Goal: Task Accomplishment & Management: Manage account settings

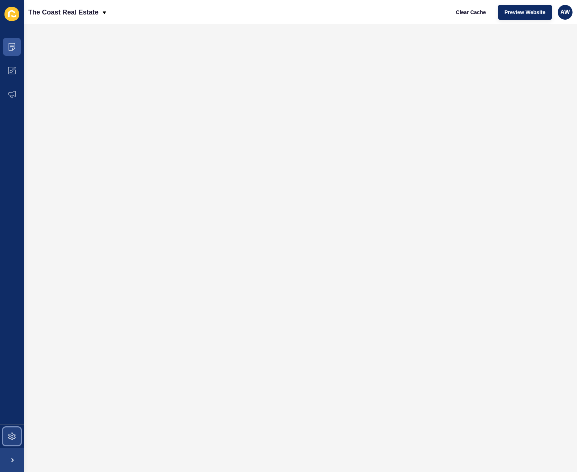
click at [11, 434] on icon at bounding box center [11, 436] width 7 height 7
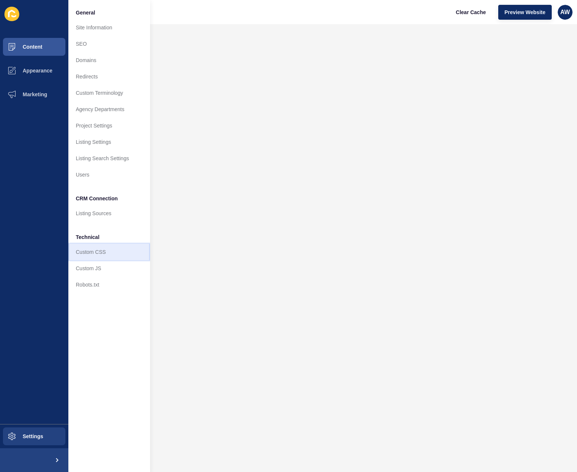
click at [93, 249] on link "Custom CSS" at bounding box center [109, 252] width 82 height 16
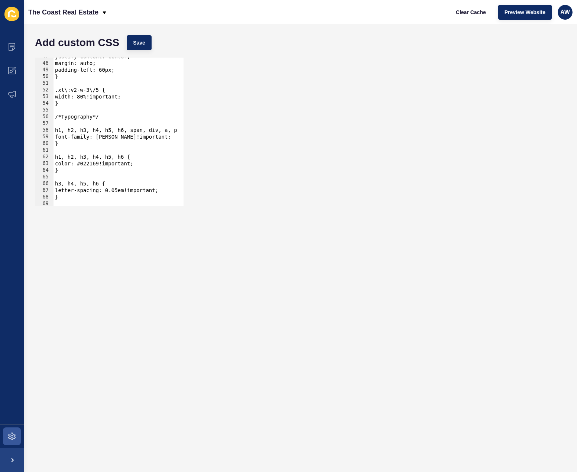
type textarea "color: #022169!important;"
click at [136, 162] on div "justify-content: center; margin: auto; padding-left: 60px; } .xl\:v2-w-3\/5 { w…" at bounding box center [308, 131] width 509 height 156
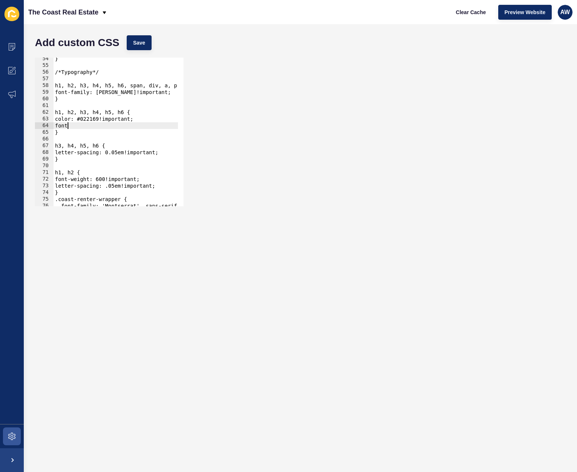
scroll to position [357, 0]
drag, startPoint x: 158, startPoint y: 151, endPoint x: 55, endPoint y: 151, distance: 103.3
click at [54, 151] on div "} /*Typography*/ h1, h2, h3, h4, h5, h6, span, div, a, p, strong, label, input,…" at bounding box center [308, 133] width 509 height 156
type textarea "letter-spacing: 0.05em!important;"
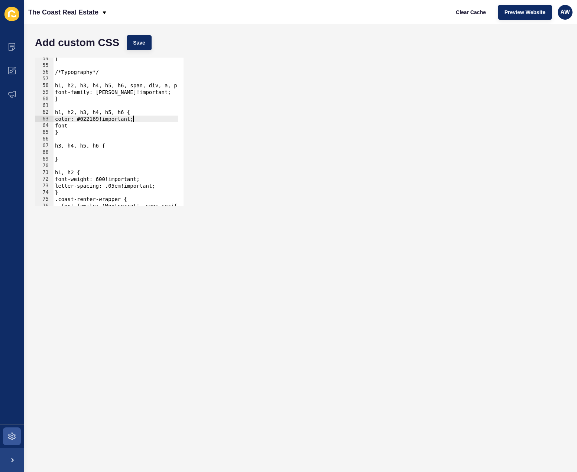
click at [135, 117] on div "} /*Typography*/ h1, h2, h3, h4, h5, h6, span, div, a, p, strong, label, input,…" at bounding box center [308, 133] width 509 height 156
type textarea "color: #022169!important;"
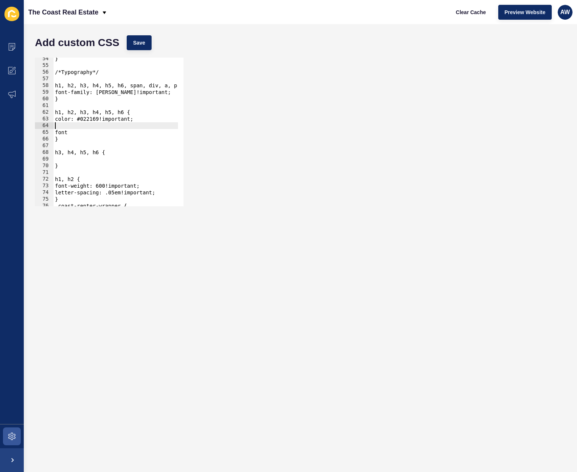
paste textarea "letter-spacing: 0.05em!important;"
drag, startPoint x: 137, startPoint y: 184, endPoint x: 56, endPoint y: 185, distance: 80.6
click at [56, 185] on div "} /*Typography*/ h1, h2, h3, h4, h5, h6, span, div, a, p, strong, label, input,…" at bounding box center [308, 133] width 509 height 156
drag, startPoint x: 68, startPoint y: 133, endPoint x: 47, endPoint y: 134, distance: 21.2
click at [47, 134] on div "f 54 55 56 57 58 59 60 61 62 63 64 65 66 67 68 69 70 71 72 73 74 75 76 77 78 } …" at bounding box center [109, 132] width 149 height 149
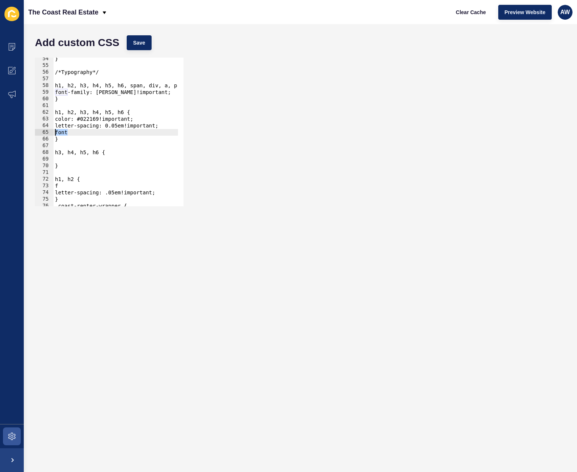
paste textarea "ont-weight: 600!important;"
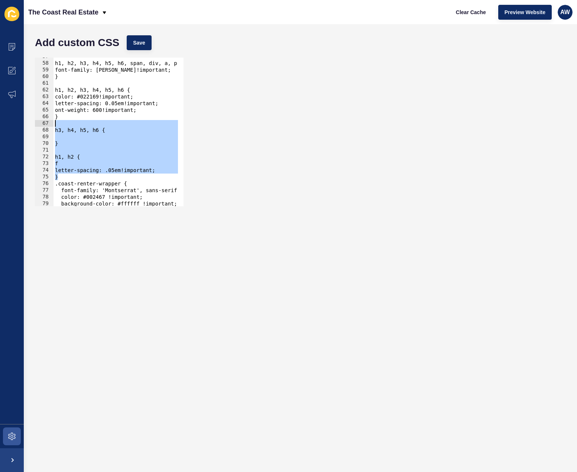
drag, startPoint x: 63, startPoint y: 175, endPoint x: 50, endPoint y: 124, distance: 52.2
click at [50, 124] on div "ont-weight: 600!important; 57 58 59 60 61 62 63 64 65 66 67 68 69 70 71 72 73 7…" at bounding box center [109, 132] width 149 height 149
type textarea "h3, h4, h5, h6 {"
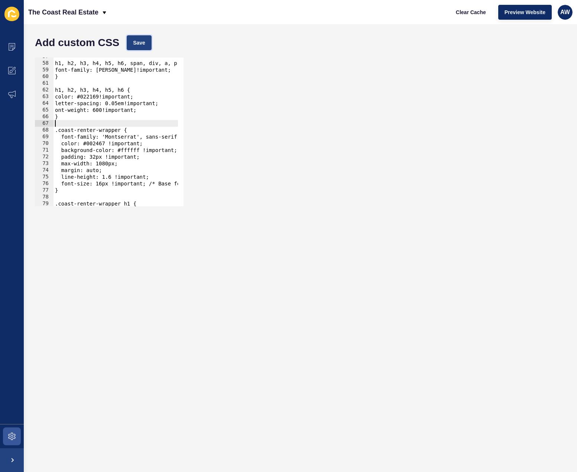
click at [141, 45] on span "Save" at bounding box center [139, 42] width 12 height 7
click at [472, 14] on span "Clear Cache" at bounding box center [471, 12] width 30 height 7
click at [14, 48] on icon at bounding box center [11, 46] width 7 height 7
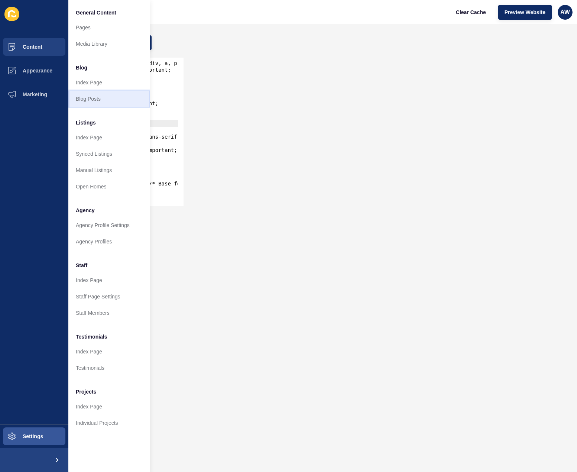
click at [89, 99] on link "Blog Posts" at bounding box center [109, 99] width 82 height 16
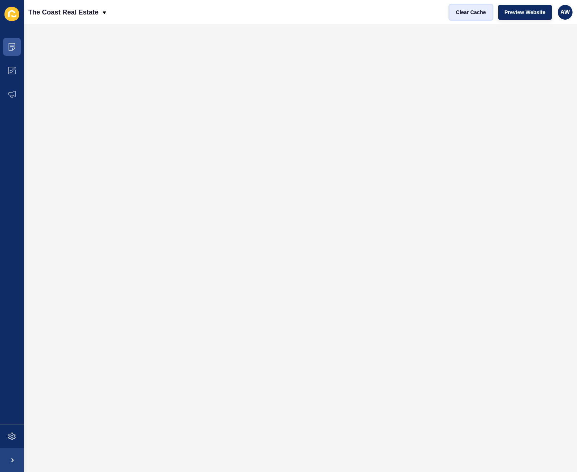
click at [482, 14] on span "Clear Cache" at bounding box center [471, 12] width 30 height 7
click at [475, 15] on span "Clear Cache" at bounding box center [471, 12] width 30 height 7
click at [476, 17] on button "Clear Cache" at bounding box center [471, 12] width 43 height 15
